Goal: Information Seeking & Learning: Understand process/instructions

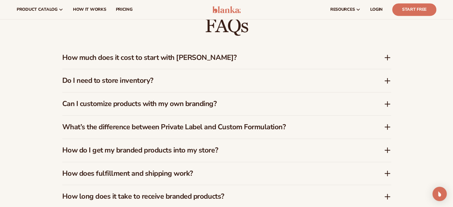
scroll to position [856, 0]
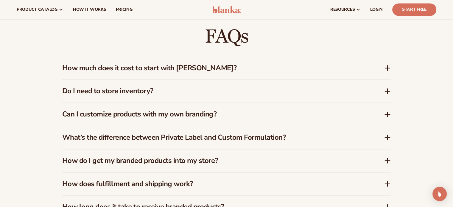
click at [388, 68] on icon at bounding box center [387, 68] width 5 height 0
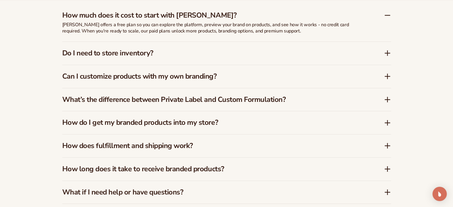
scroll to position [946, 0]
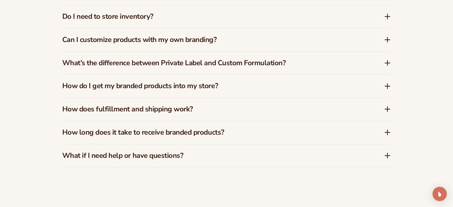
click at [292, 126] on div "How long does it take to receive branded products?" at bounding box center [226, 132] width 329 height 23
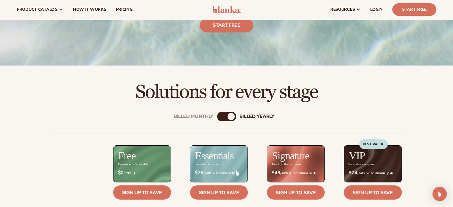
scroll to position [123, 0]
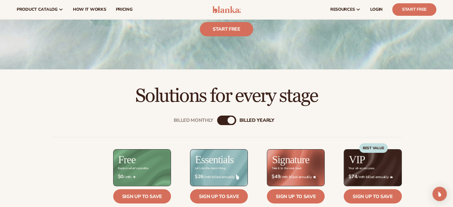
click at [219, 118] on div "Billed Monthly" at bounding box center [220, 120] width 7 height 7
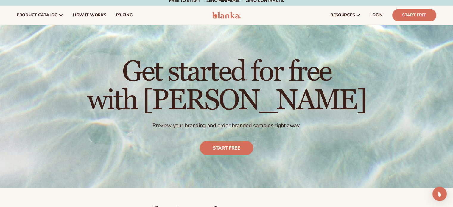
scroll to position [4, 0]
click at [373, 13] on span "LOGIN" at bounding box center [377, 15] width 13 height 5
